Goal: Task Accomplishment & Management: Manage account settings

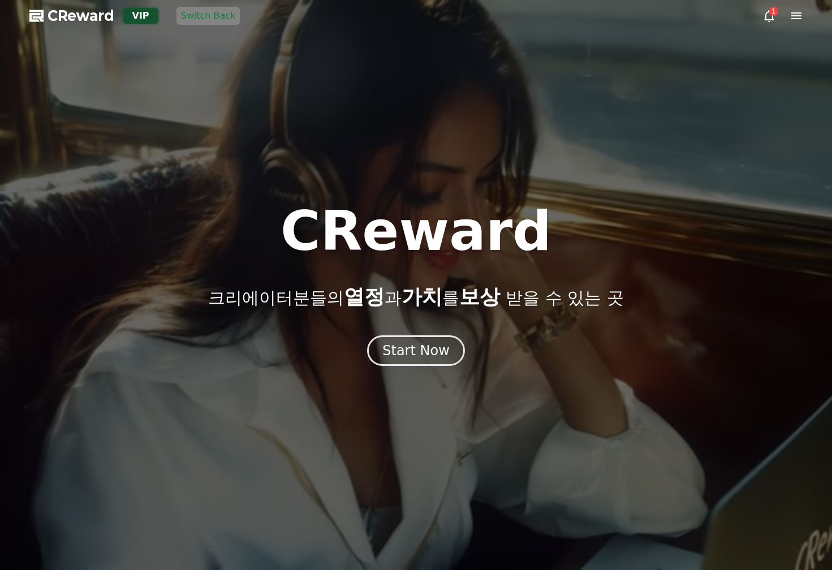
click at [801, 18] on icon at bounding box center [796, 16] width 14 height 14
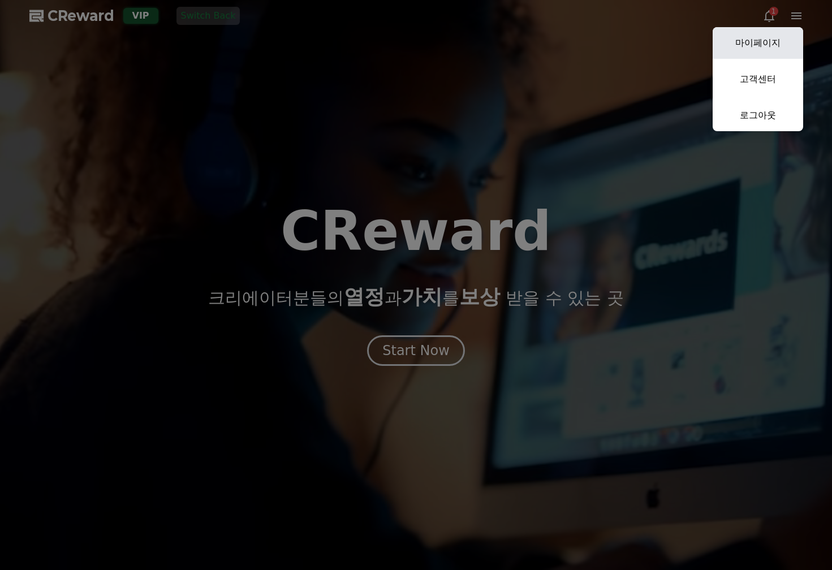
click at [766, 44] on link "마이페이지" at bounding box center [757, 43] width 90 height 32
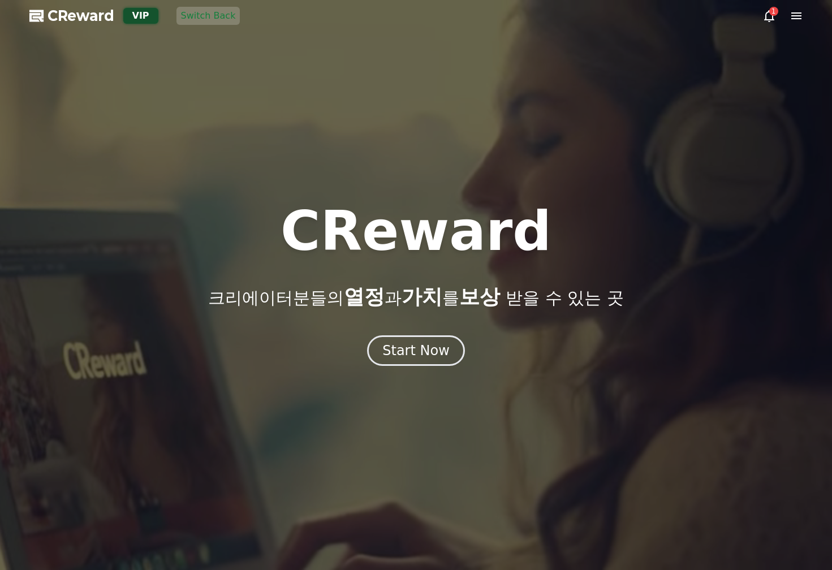
select select "**********"
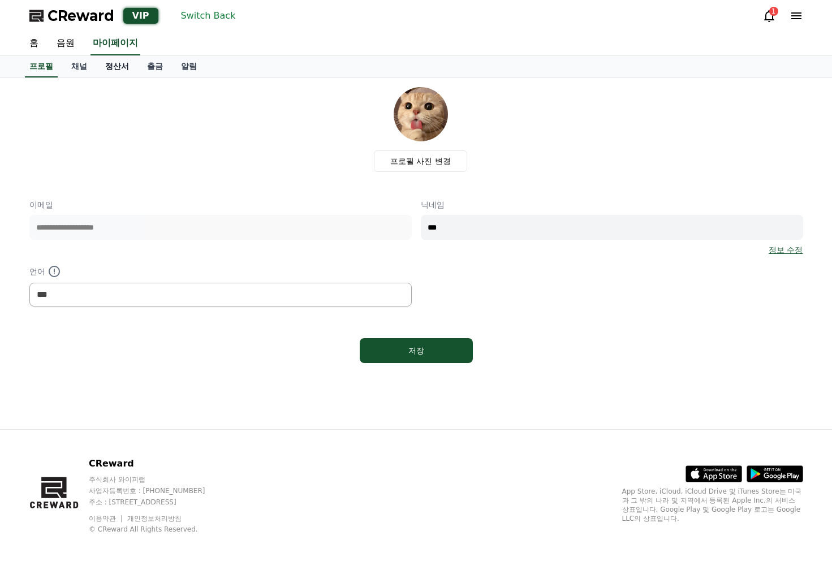
click at [115, 74] on link "정산서" at bounding box center [117, 66] width 42 height 21
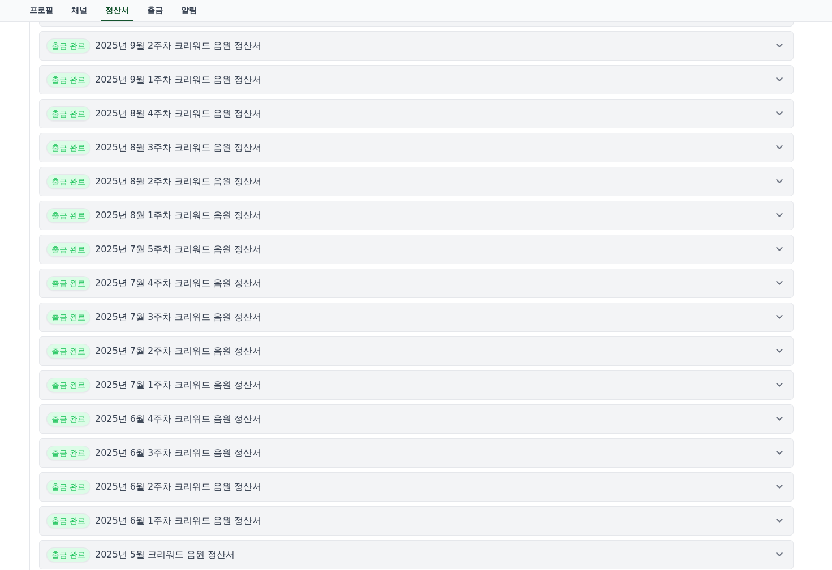
scroll to position [77, 0]
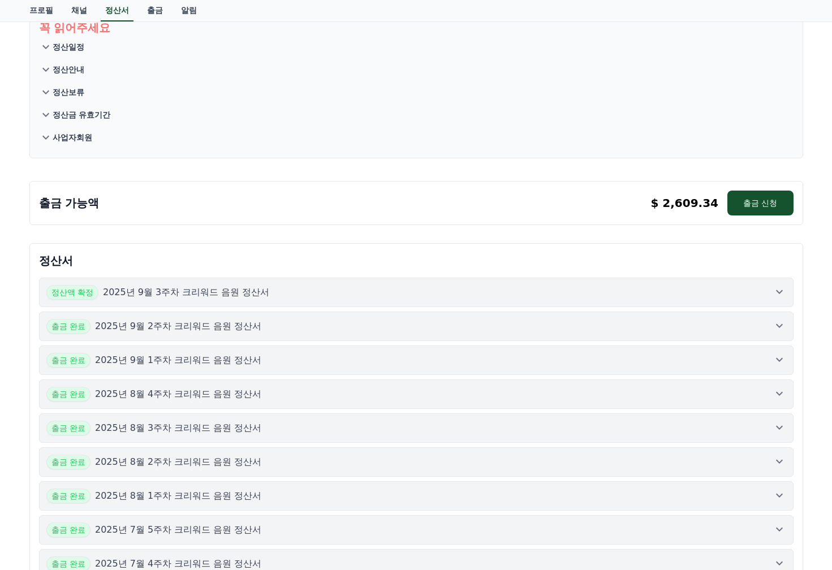
click at [227, 167] on div "꼭 읽어주세요 정산일정 정산안내 정산보류 정산금 유효기간 사업자회원 출금 가능액 $ 2,609.34 출금 신청 $ 2,609.34 출금 신청 …" at bounding box center [416, 524] width 792 height 1046
click at [776, 290] on icon at bounding box center [779, 292] width 7 height 4
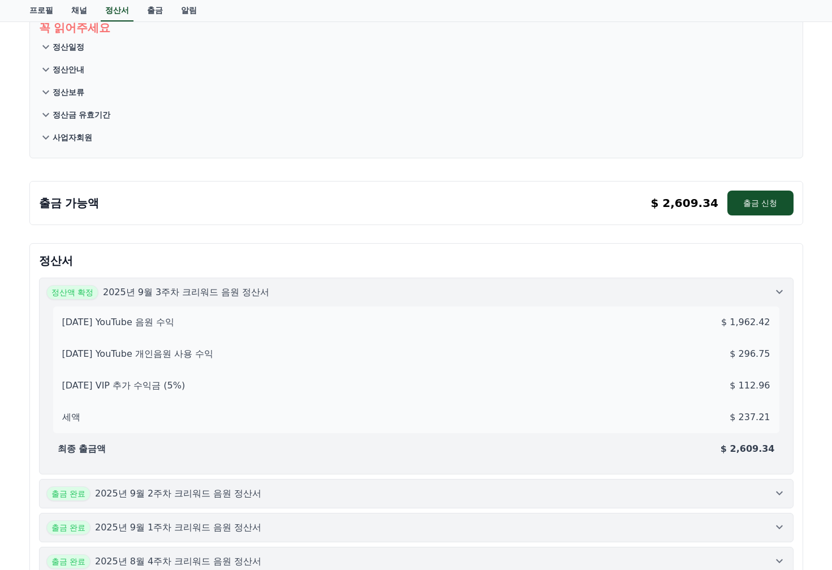
click at [776, 290] on icon at bounding box center [779, 292] width 7 height 4
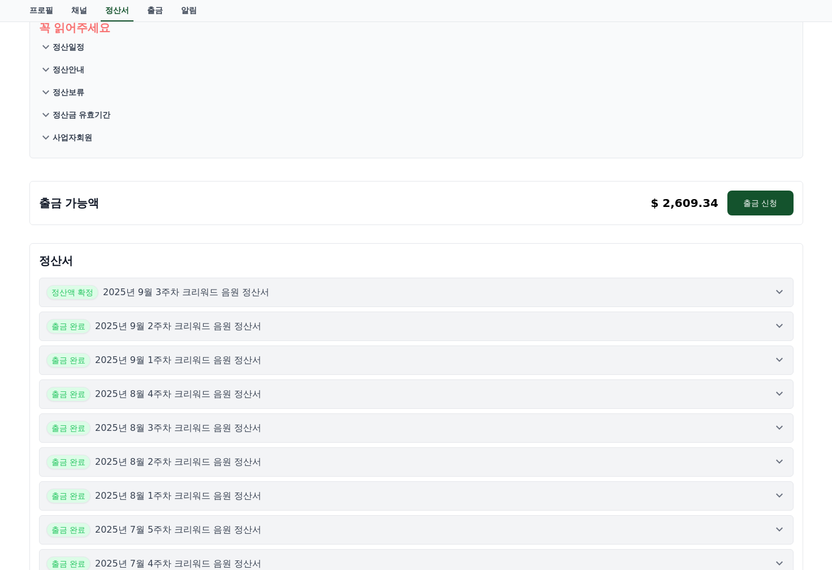
click at [751, 324] on div "출금 완료 2025년 9월 2주차 크리워드 음원 정산서" at bounding box center [416, 326] width 740 height 15
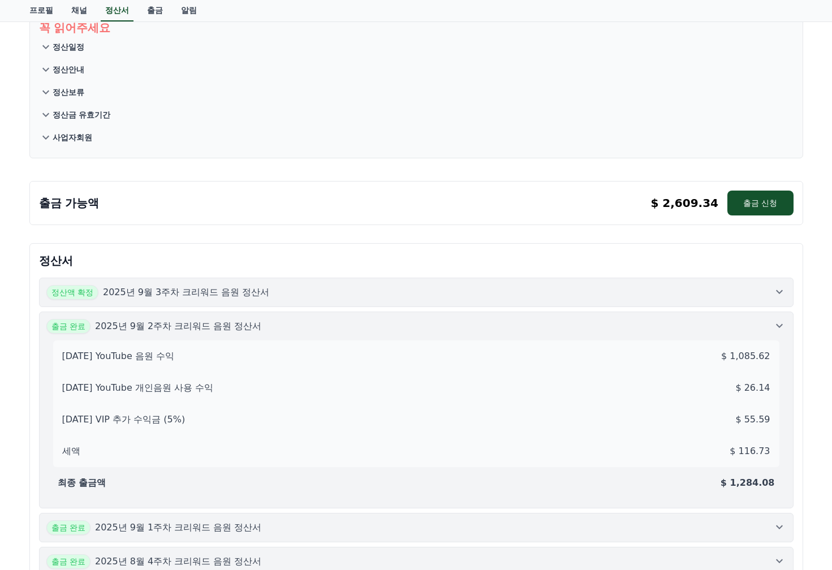
click at [751, 324] on div "출금 완료 2025년 9월 2주차 크리워드 음원 정산서" at bounding box center [416, 326] width 740 height 15
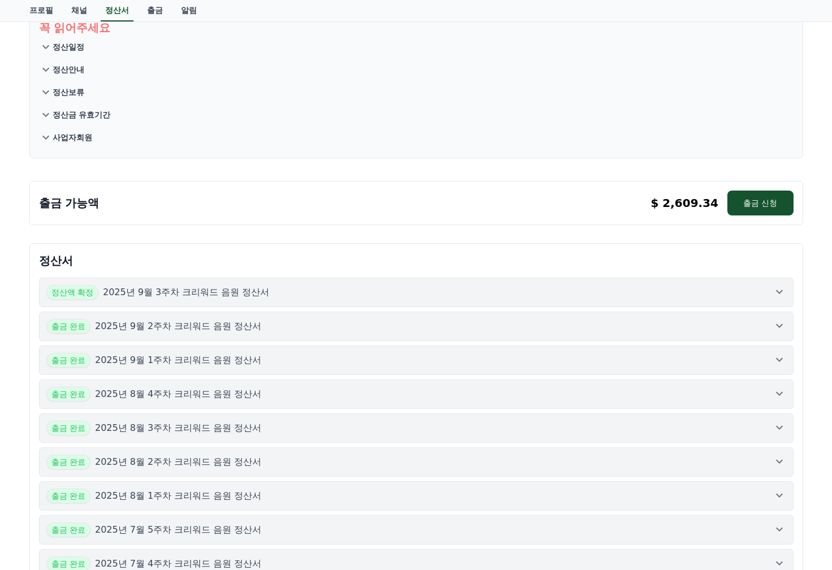
click at [761, 291] on div "정산액 확정 2025년 9월 3주차 크리워드 음원 정산서" at bounding box center [416, 292] width 740 height 15
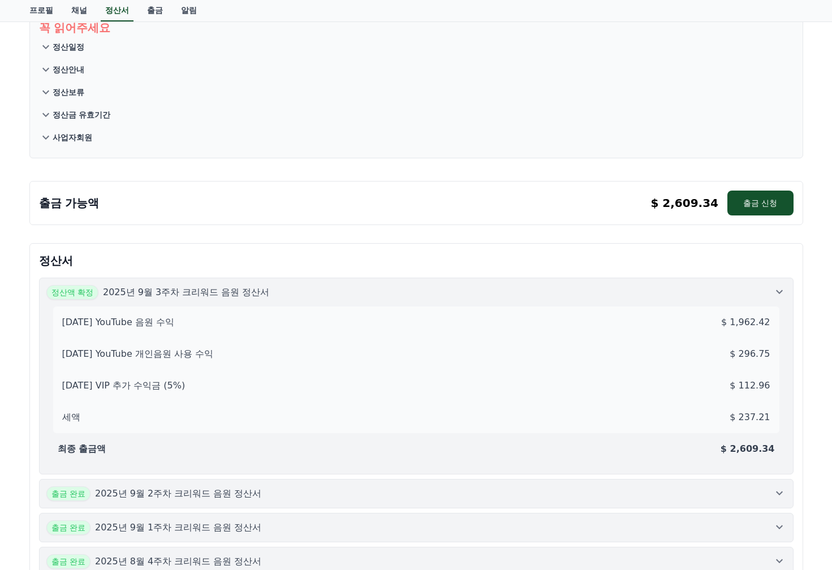
click at [750, 297] on div "정산액 확정 2025년 9월 3주차 크리워드 음원 정산서" at bounding box center [416, 292] width 740 height 15
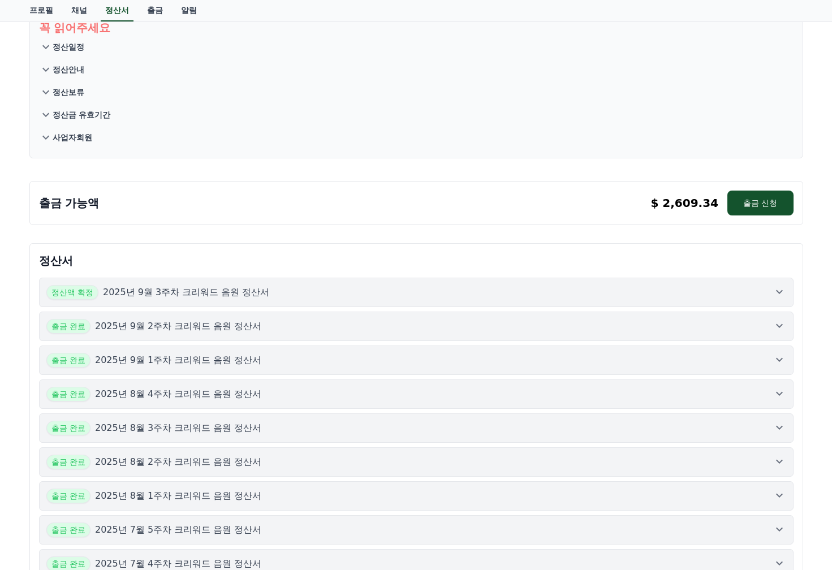
click at [790, 254] on p "정산서" at bounding box center [416, 261] width 754 height 16
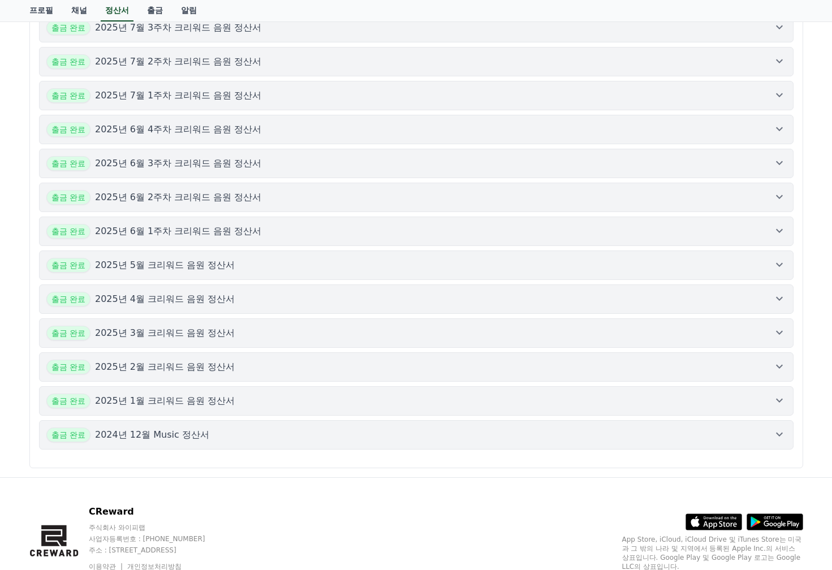
scroll to position [695, 0]
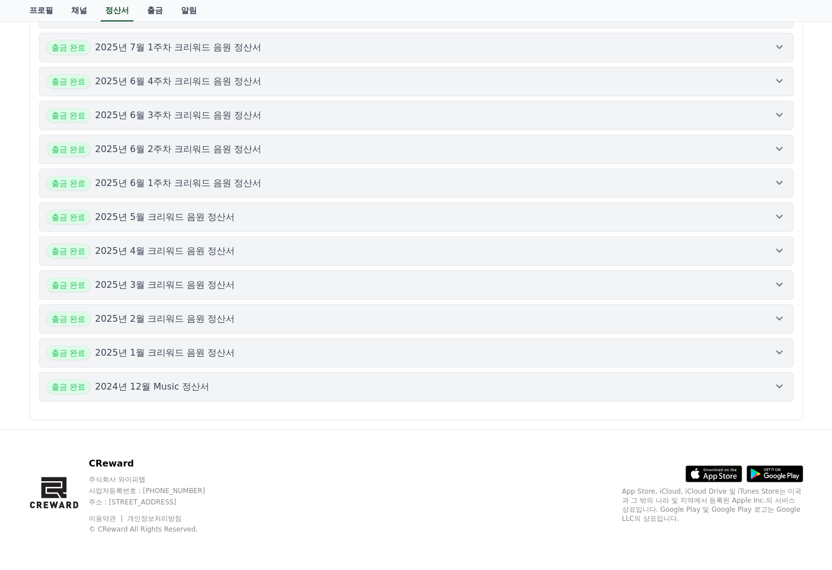
click at [591, 419] on div "정산서 정산액 확정 2025년 9월 3주차 크리워드 음원 정산서 출금 완료 2025년 9월 2주차 크리워드 음원 정산서 출금 완료 2025년 …" at bounding box center [416, 22] width 774 height 795
click at [627, 391] on div "출금 완료 2024년 12월 Music 정산서" at bounding box center [416, 386] width 740 height 15
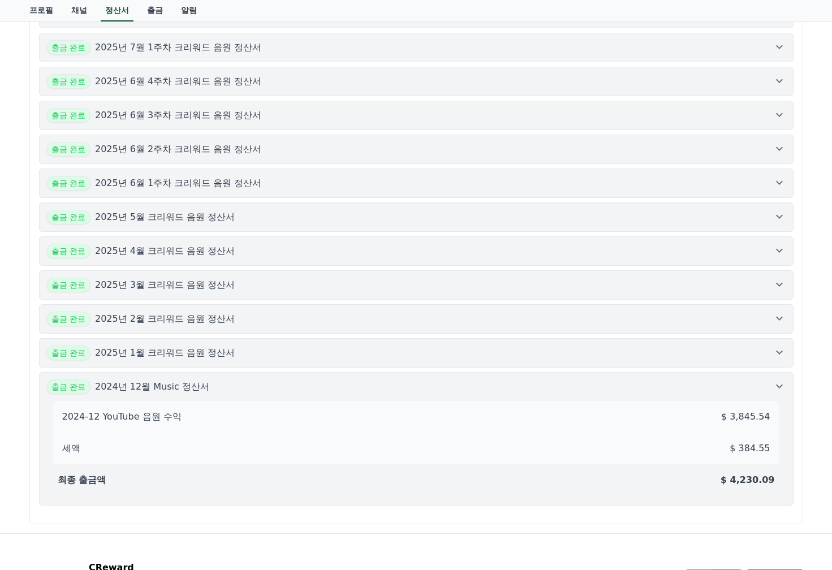
click at [627, 391] on div "출금 완료 2024년 12월 Music 정산서" at bounding box center [416, 386] width 740 height 15
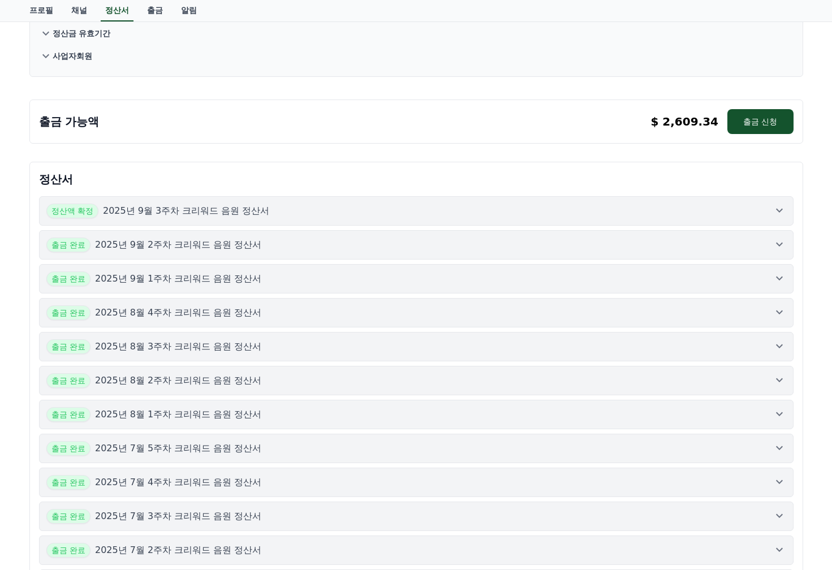
scroll to position [0, 0]
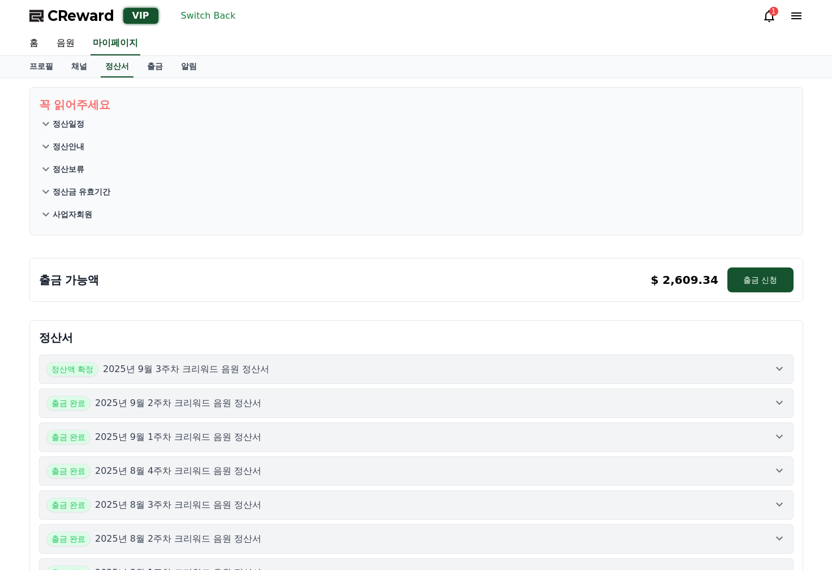
drag, startPoint x: 129, startPoint y: 241, endPoint x: 55, endPoint y: 210, distance: 80.9
click at [59, 211] on p "사업자회원" at bounding box center [73, 214] width 40 height 11
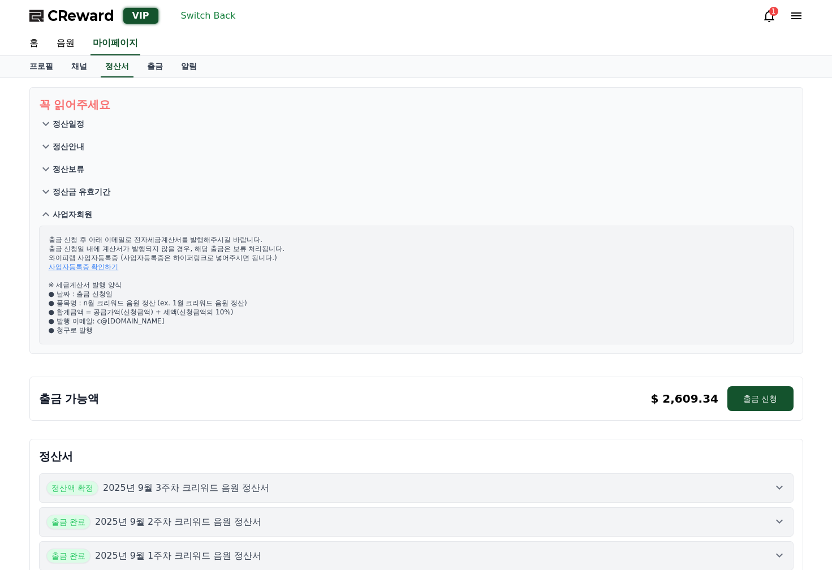
click at [60, 211] on p "사업자회원" at bounding box center [73, 214] width 40 height 11
click at [74, 192] on p "정산금 유효기간" at bounding box center [82, 191] width 58 height 11
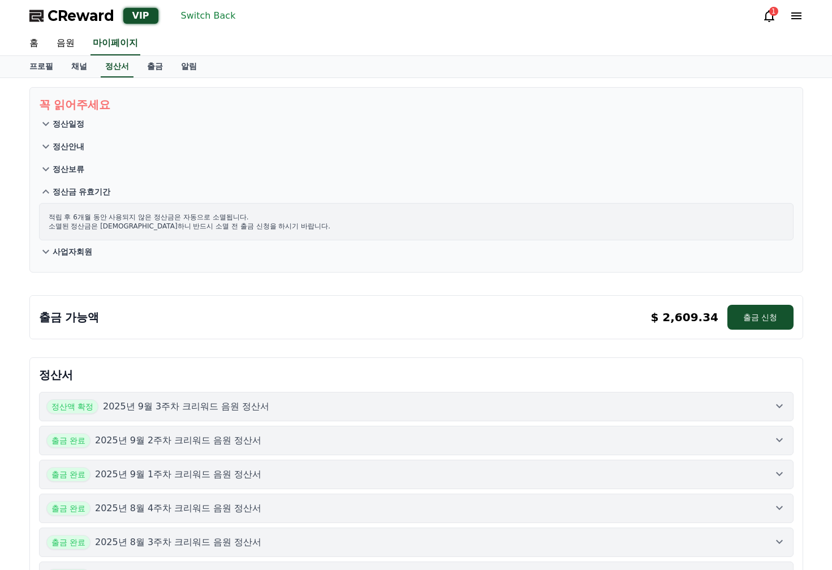
click at [74, 192] on p "정산금 유효기간" at bounding box center [82, 191] width 58 height 11
click at [61, 122] on p "정산일정" at bounding box center [69, 123] width 32 height 11
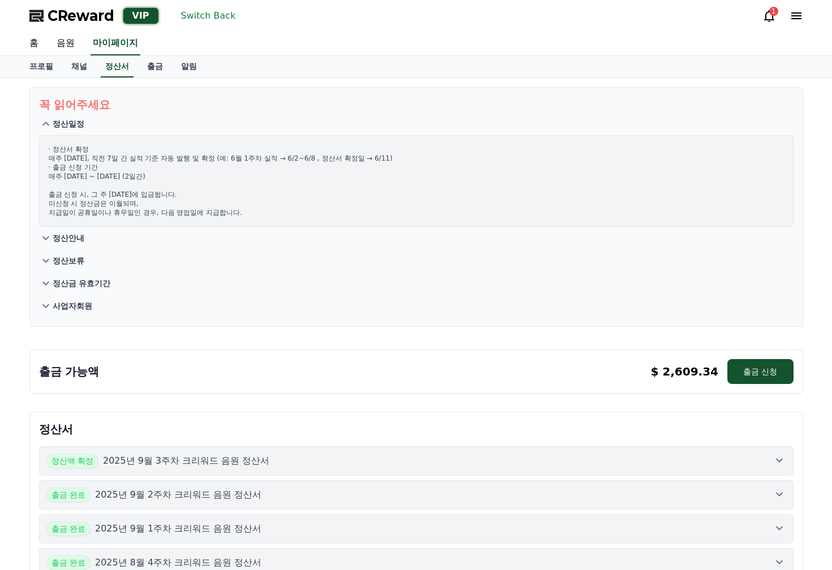
click at [61, 122] on p "정산일정" at bounding box center [69, 123] width 32 height 11
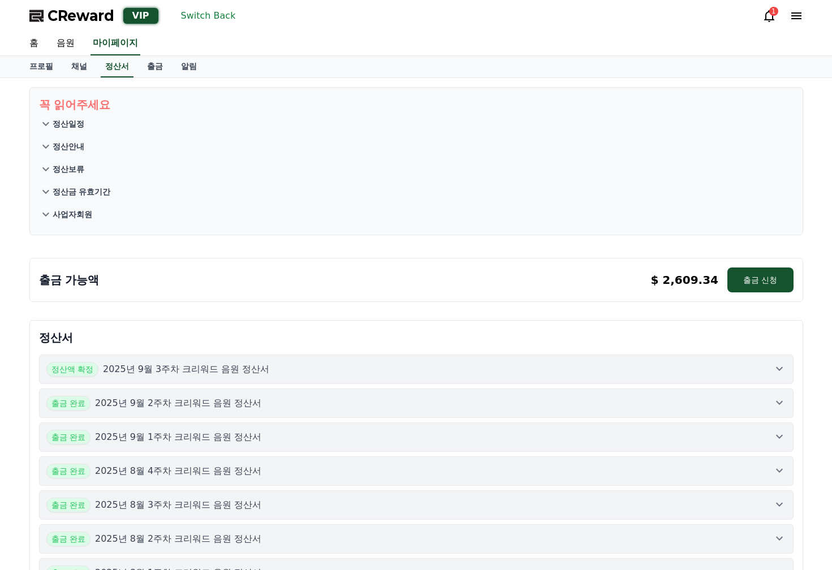
click at [77, 70] on link "채널" at bounding box center [79, 66] width 34 height 21
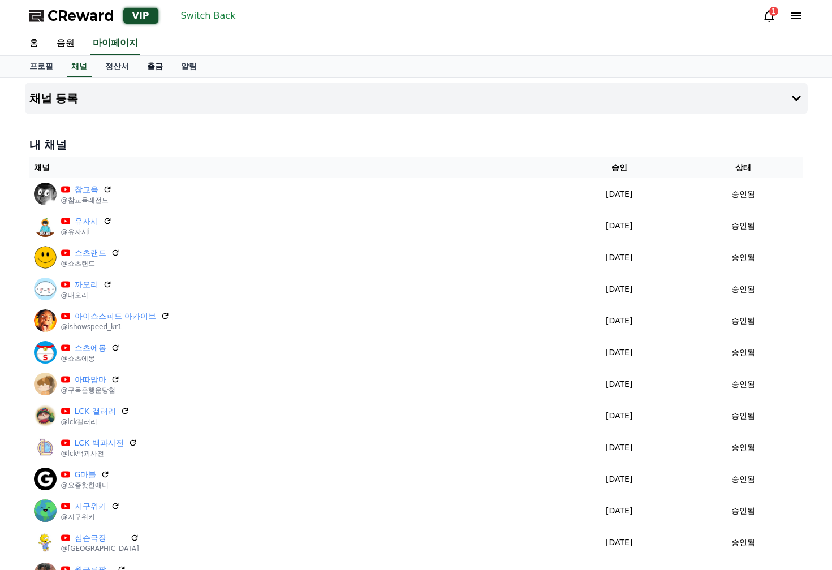
click at [150, 70] on link "출금" at bounding box center [155, 66] width 34 height 21
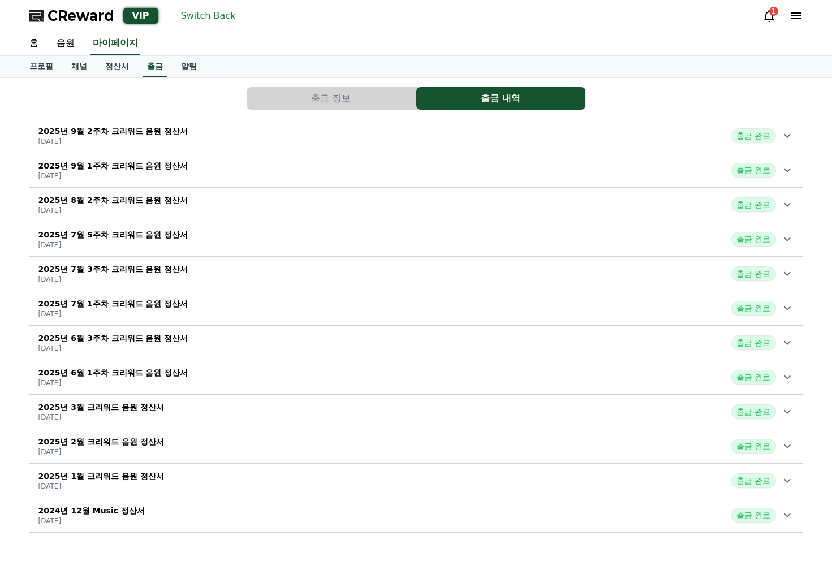
drag, startPoint x: 72, startPoint y: 87, endPoint x: 73, endPoint y: 78, distance: 9.1
click at [70, 87] on div "출금 정보 출금 내역" at bounding box center [416, 98] width 774 height 23
click at [74, 74] on link "채널" at bounding box center [79, 66] width 34 height 21
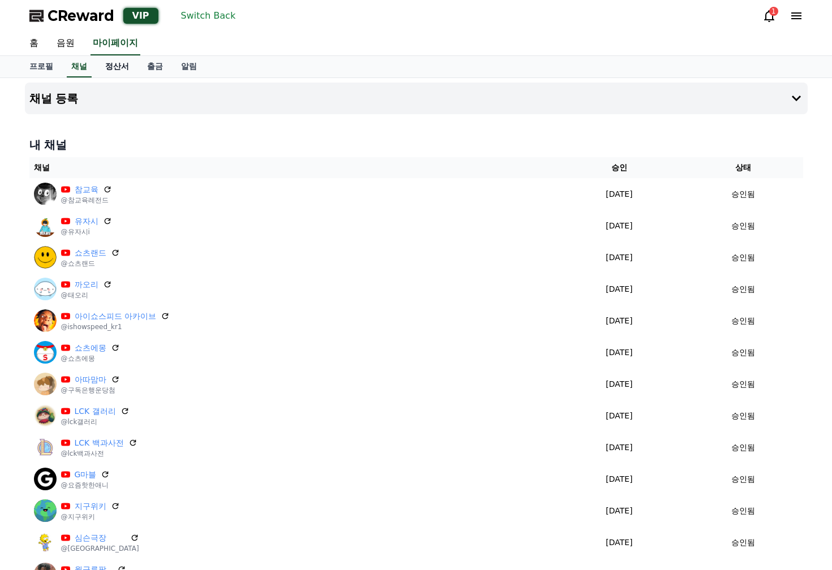
click at [96, 70] on link "정산서" at bounding box center [117, 66] width 42 height 21
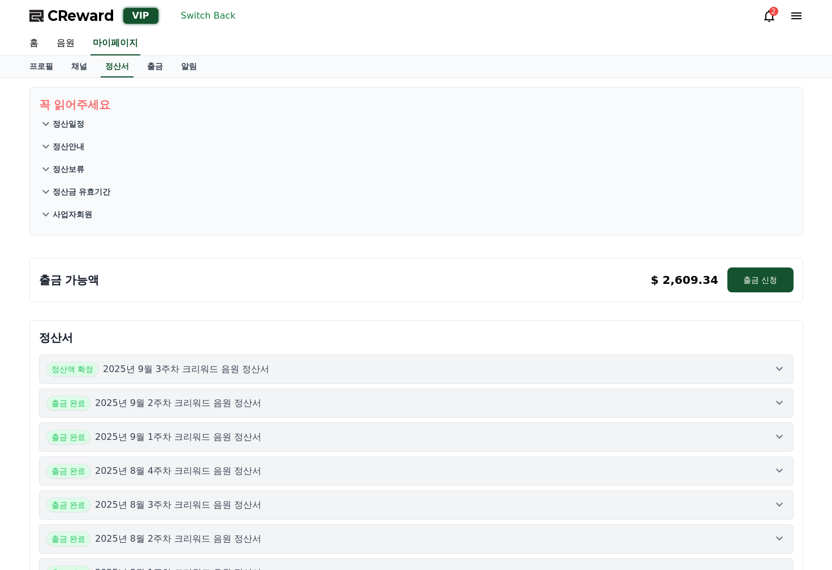
click at [118, 249] on div "출금 가능액 $ 2,609.34 출금 신청 $ 2,609.34 출금 신청" at bounding box center [416, 278] width 783 height 58
click at [218, 83] on div "꼭 읽어주세요 정산일정 정산안내 정산보류 정산금 유효기간 사업자회원" at bounding box center [416, 161] width 783 height 157
click at [198, 21] on button "Switch Back" at bounding box center [208, 16] width 64 height 18
